Goal: Transaction & Acquisition: Download file/media

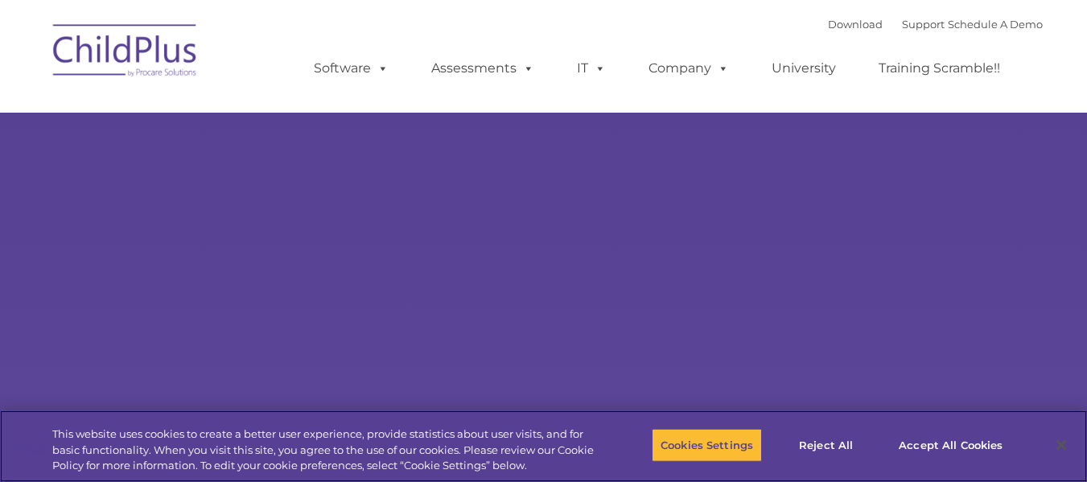
select select "MEDIUM"
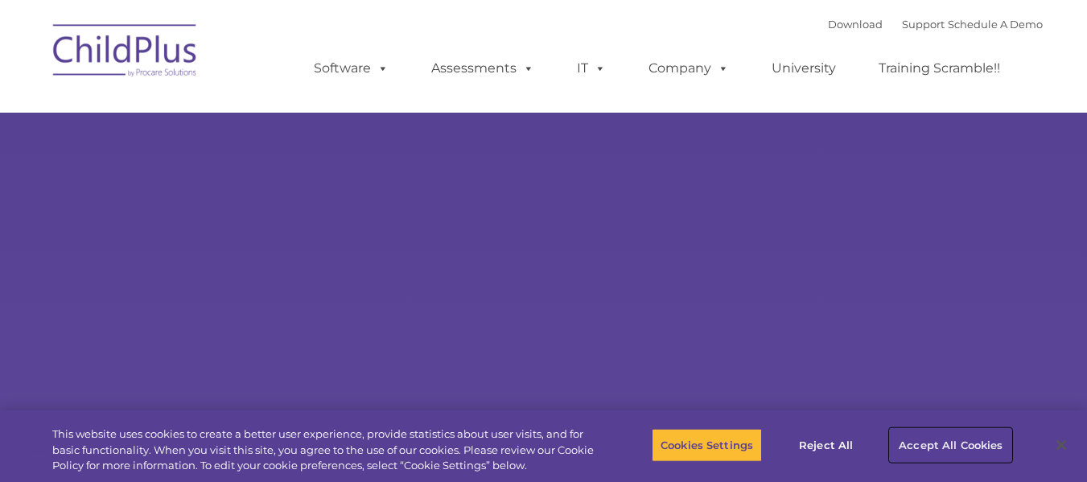
click at [912, 443] on button "Accept All Cookies" at bounding box center [951, 445] width 122 height 34
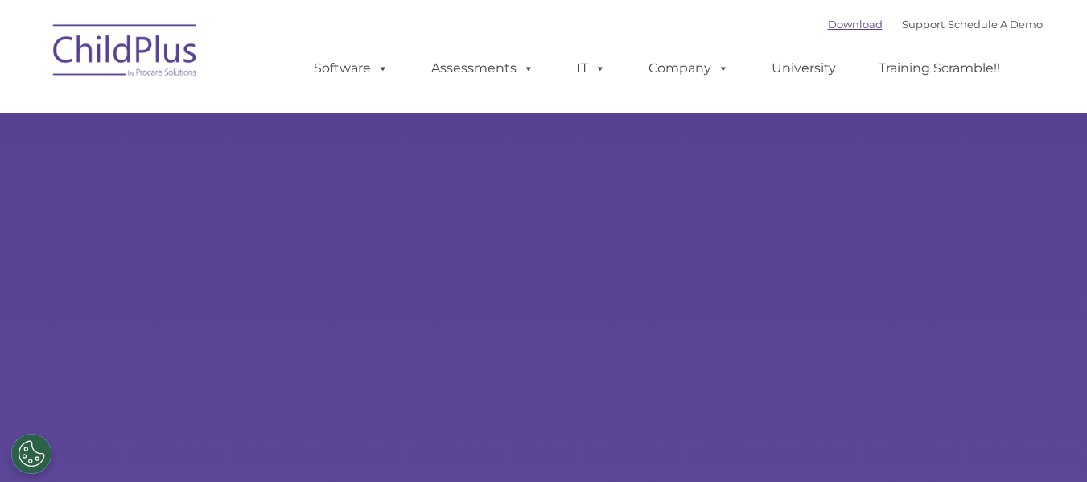
click at [834, 22] on link "Download" at bounding box center [855, 24] width 55 height 13
